Goal: Task Accomplishment & Management: Complete application form

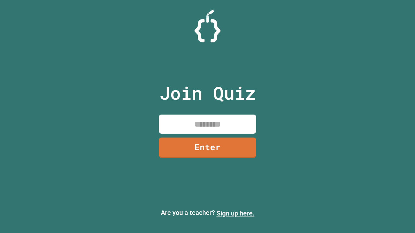
click at [235, 214] on link "Sign up here." at bounding box center [235, 214] width 38 height 8
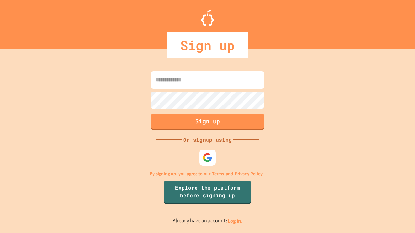
click at [235, 221] on link "Log in." at bounding box center [234, 221] width 15 height 7
